Goal: Information Seeking & Learning: Learn about a topic

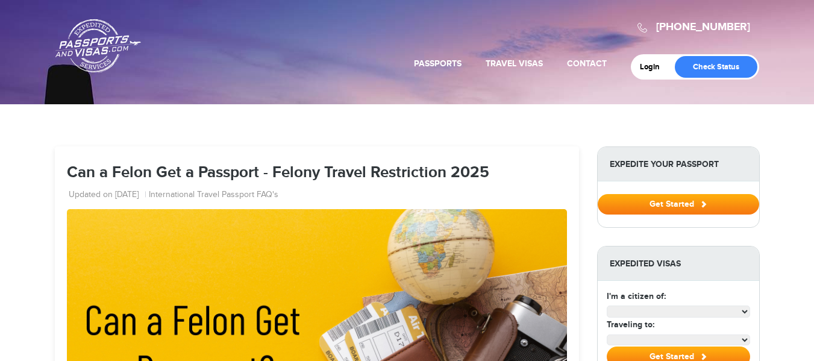
select select "**********"
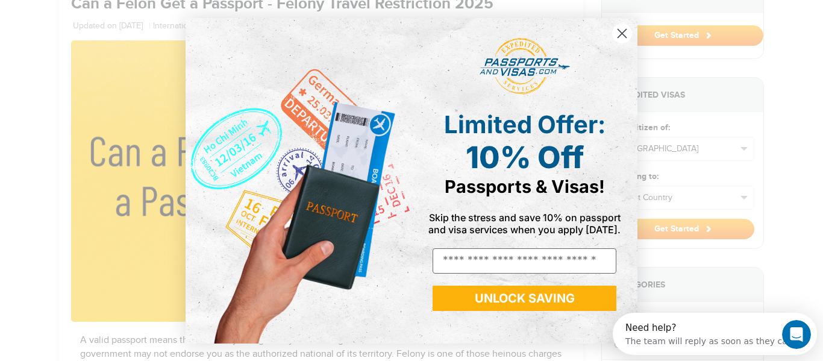
click at [622, 34] on icon "Close dialog" at bounding box center [622, 33] width 8 height 8
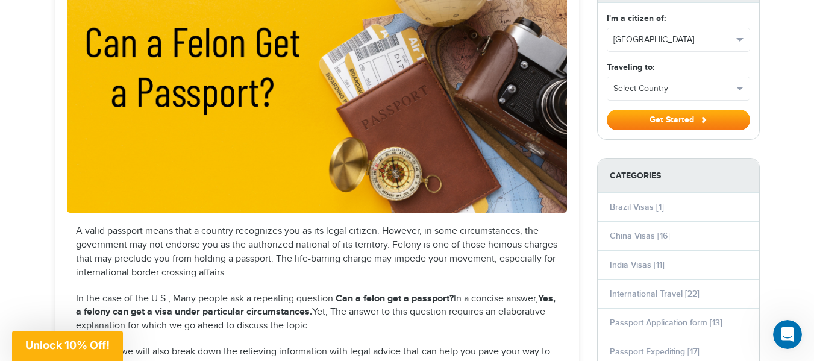
scroll to position [282, 0]
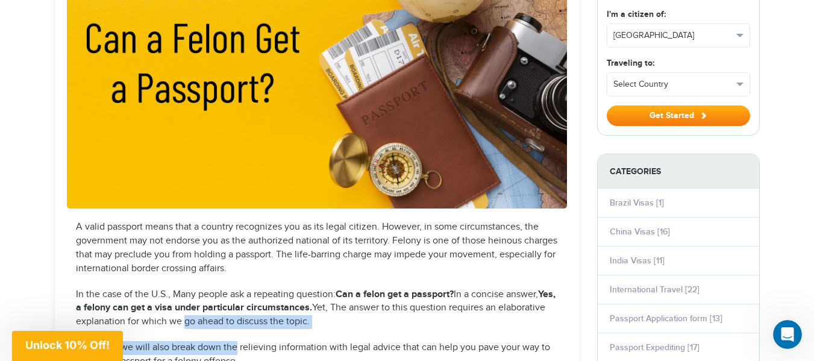
drag, startPoint x: 230, startPoint y: 329, endPoint x: 238, endPoint y: 335, distance: 10.3
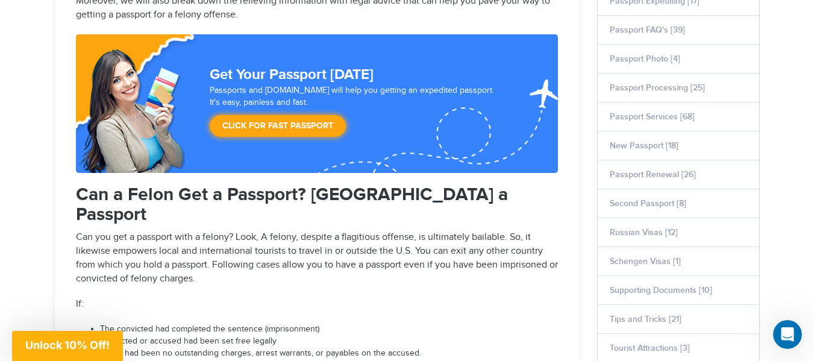
scroll to position [632, 0]
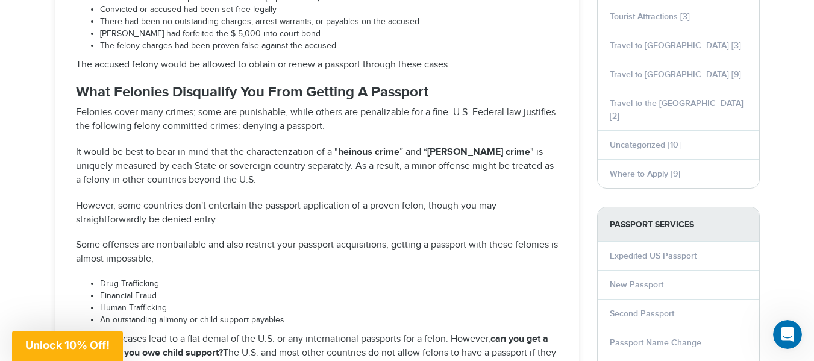
scroll to position [973, 0]
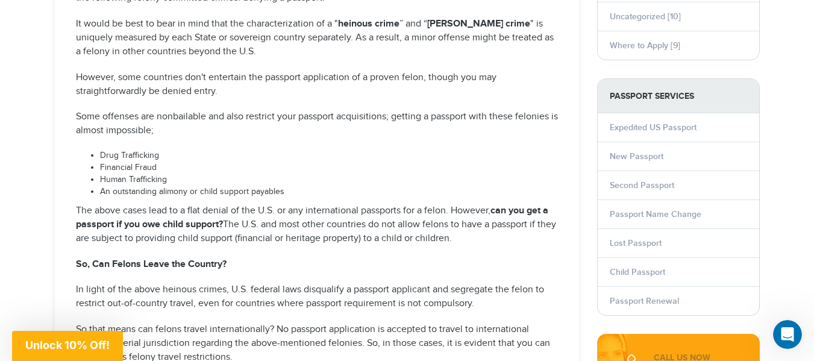
scroll to position [1096, 0]
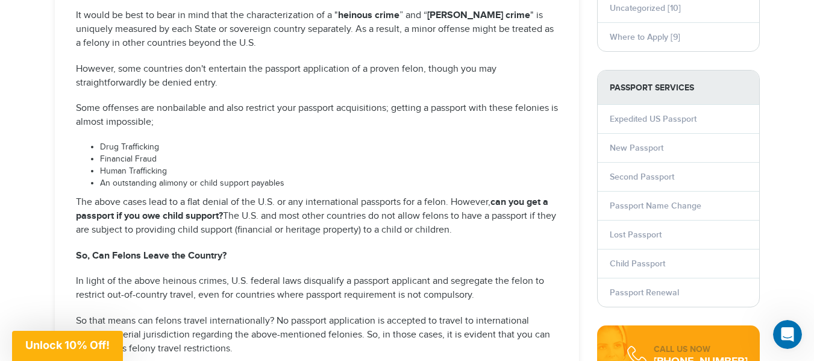
drag, startPoint x: 39, startPoint y: 251, endPoint x: 0, endPoint y: 305, distance: 66.5
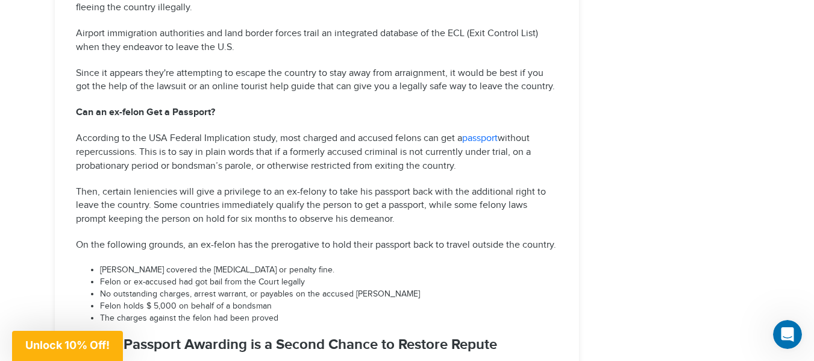
scroll to position [2223, 0]
